Goal: Task Accomplishment & Management: Manage account settings

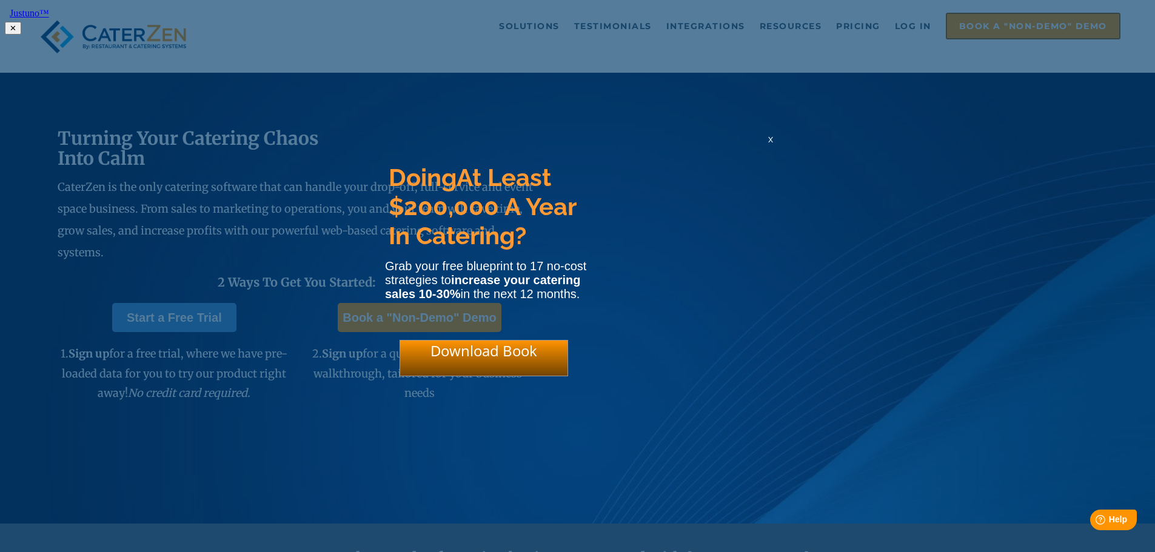
click at [764, 142] on div "x" at bounding box center [770, 139] width 19 height 12
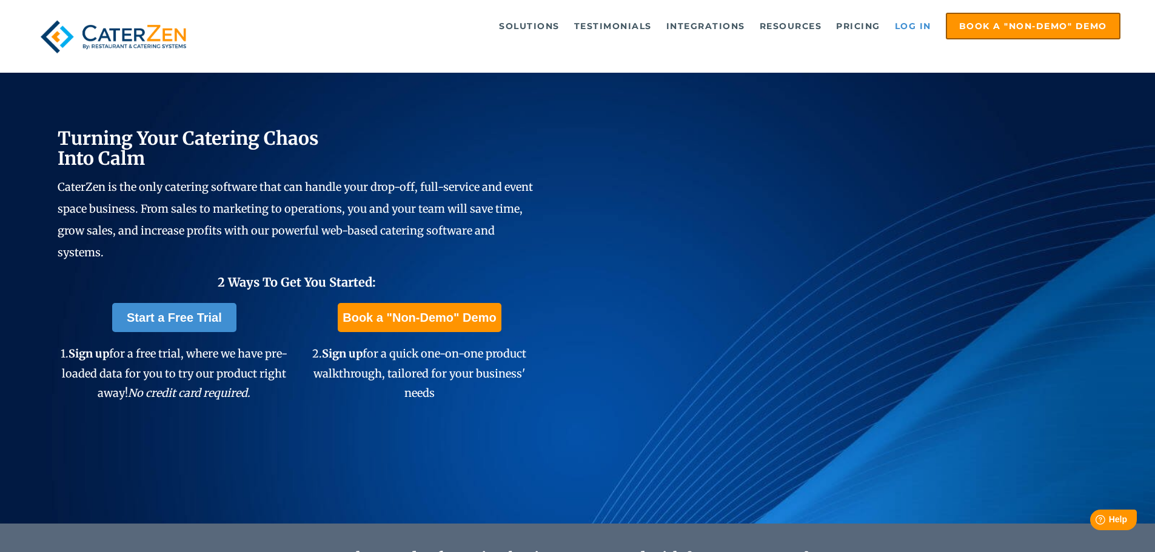
click at [915, 32] on link "Log in" at bounding box center [913, 26] width 48 height 24
click at [919, 28] on link "Log in" at bounding box center [913, 26] width 48 height 24
click at [913, 24] on link "Log in" at bounding box center [913, 26] width 48 height 24
